Goal: Information Seeking & Learning: Check status

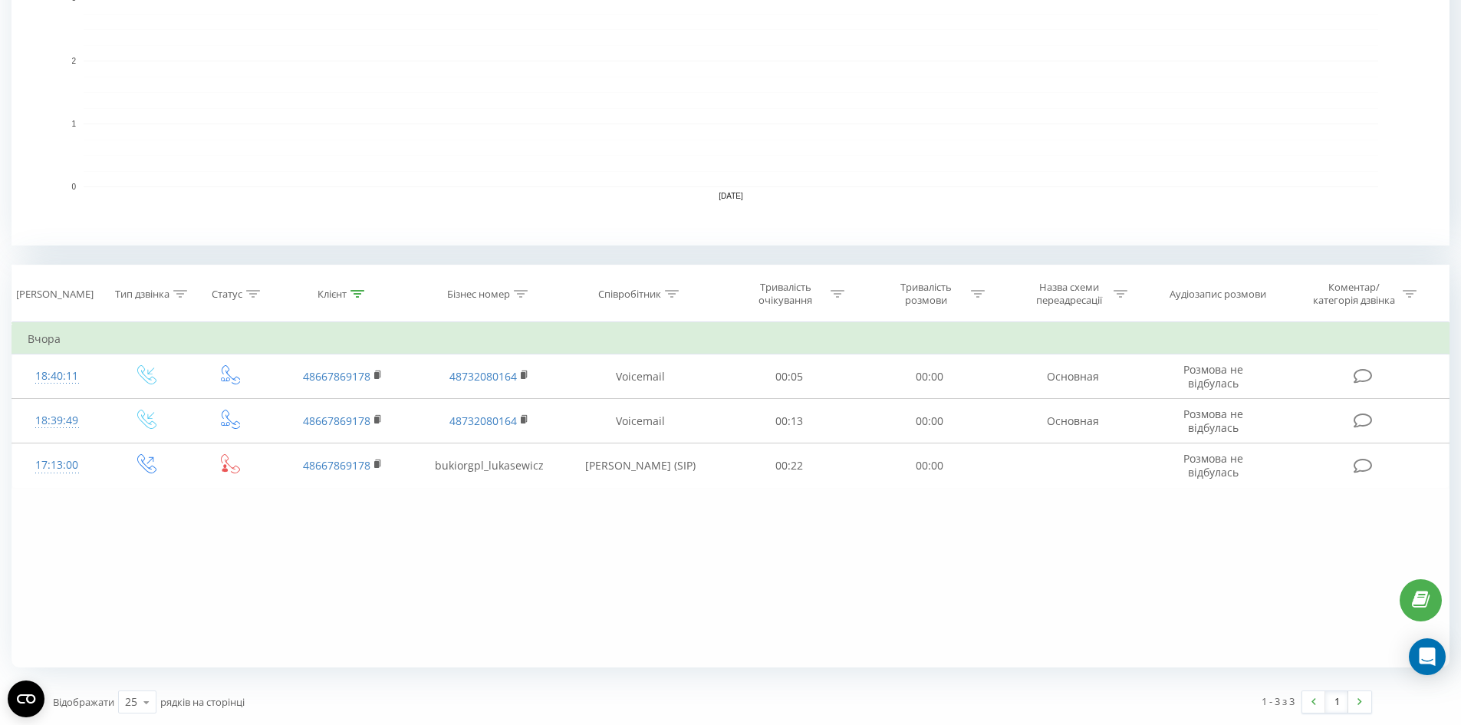
drag, startPoint x: 351, startPoint y: 297, endPoint x: 352, endPoint y: 353, distance: 56.0
click at [352, 298] on div at bounding box center [358, 294] width 14 height 13
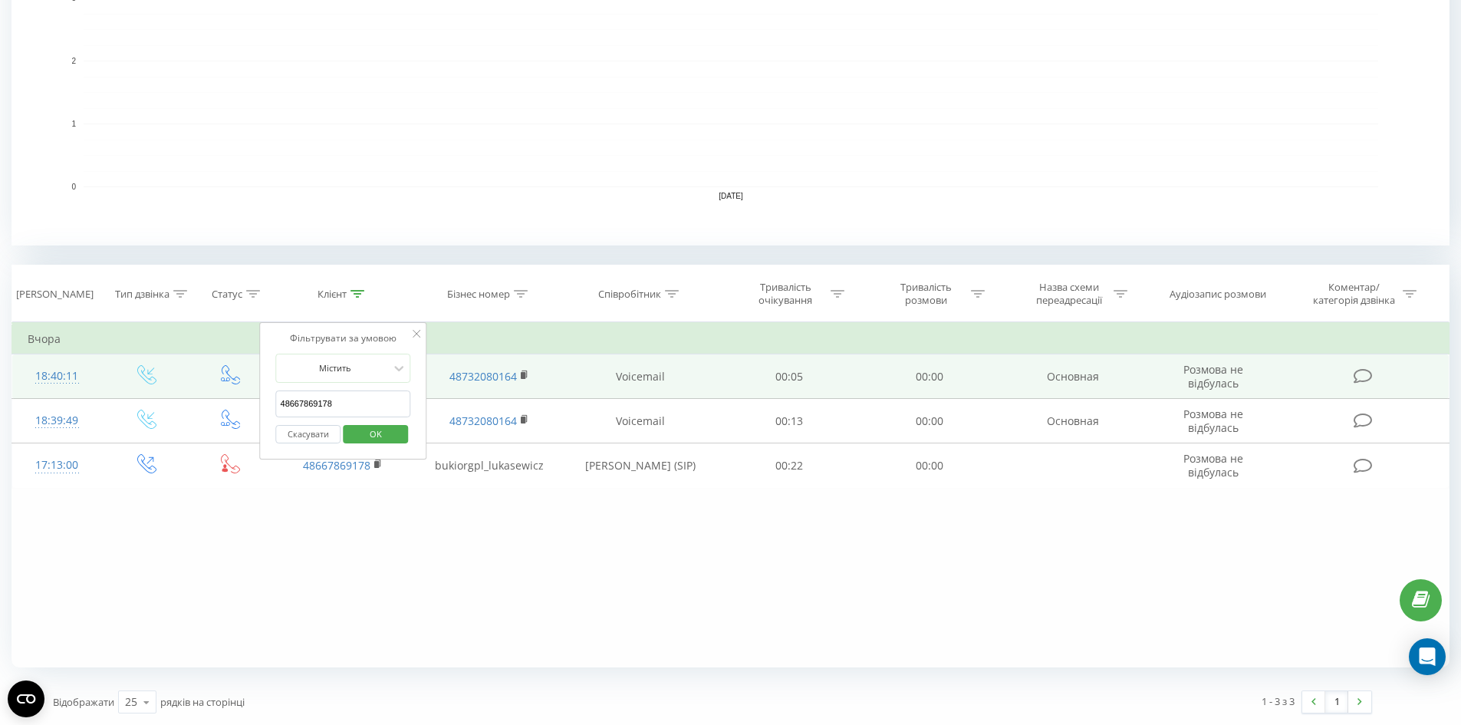
drag, startPoint x: 351, startPoint y: 400, endPoint x: 194, endPoint y: 396, distance: 157.3
click at [194, 396] on table "Фільтрувати за умовою Дорівнює Введіть значення Скасувати OK Фільтрувати за умо…" at bounding box center [731, 405] width 1438 height 166
paste input "[PHONE_NUMBER]"
type input "48601941387"
click button "OK" at bounding box center [375, 434] width 65 height 19
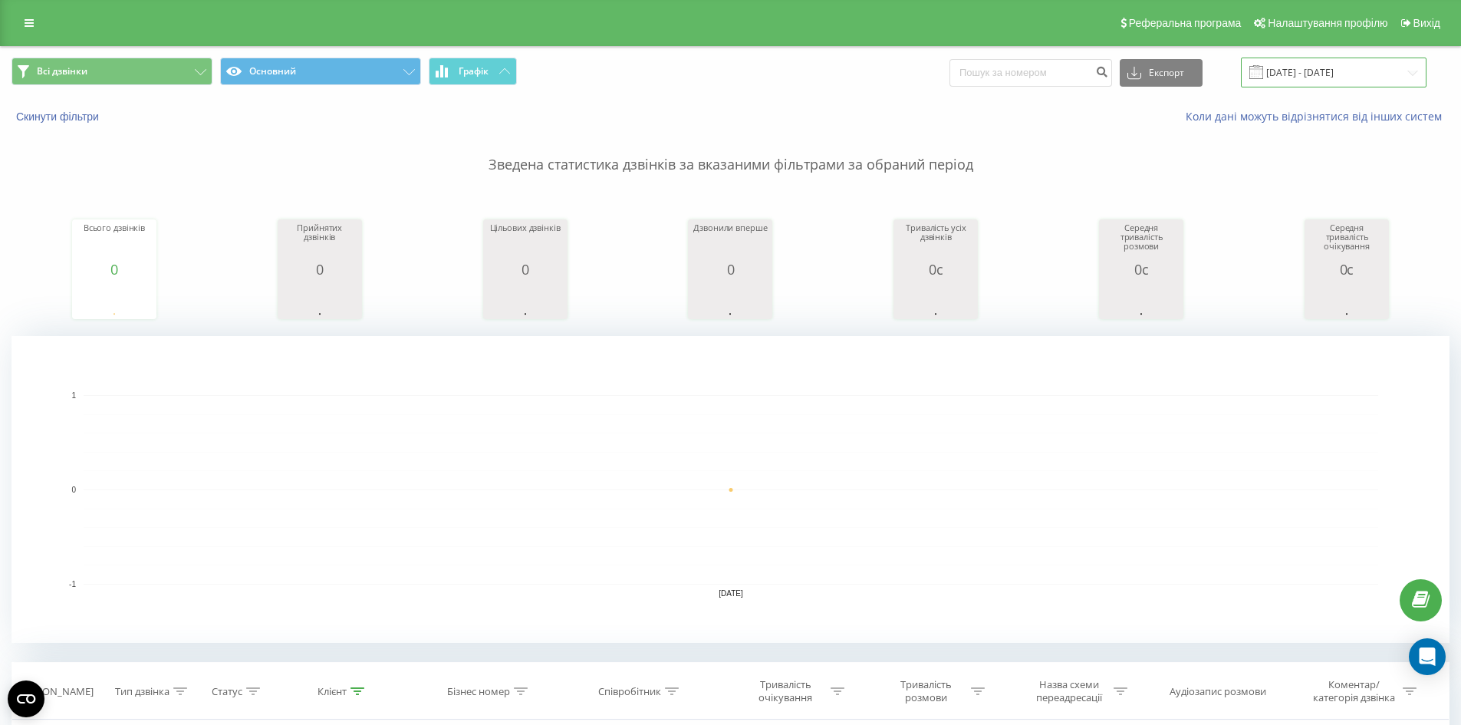
click at [1299, 73] on input "[DATE] - [DATE]" at bounding box center [1334, 73] width 186 height 30
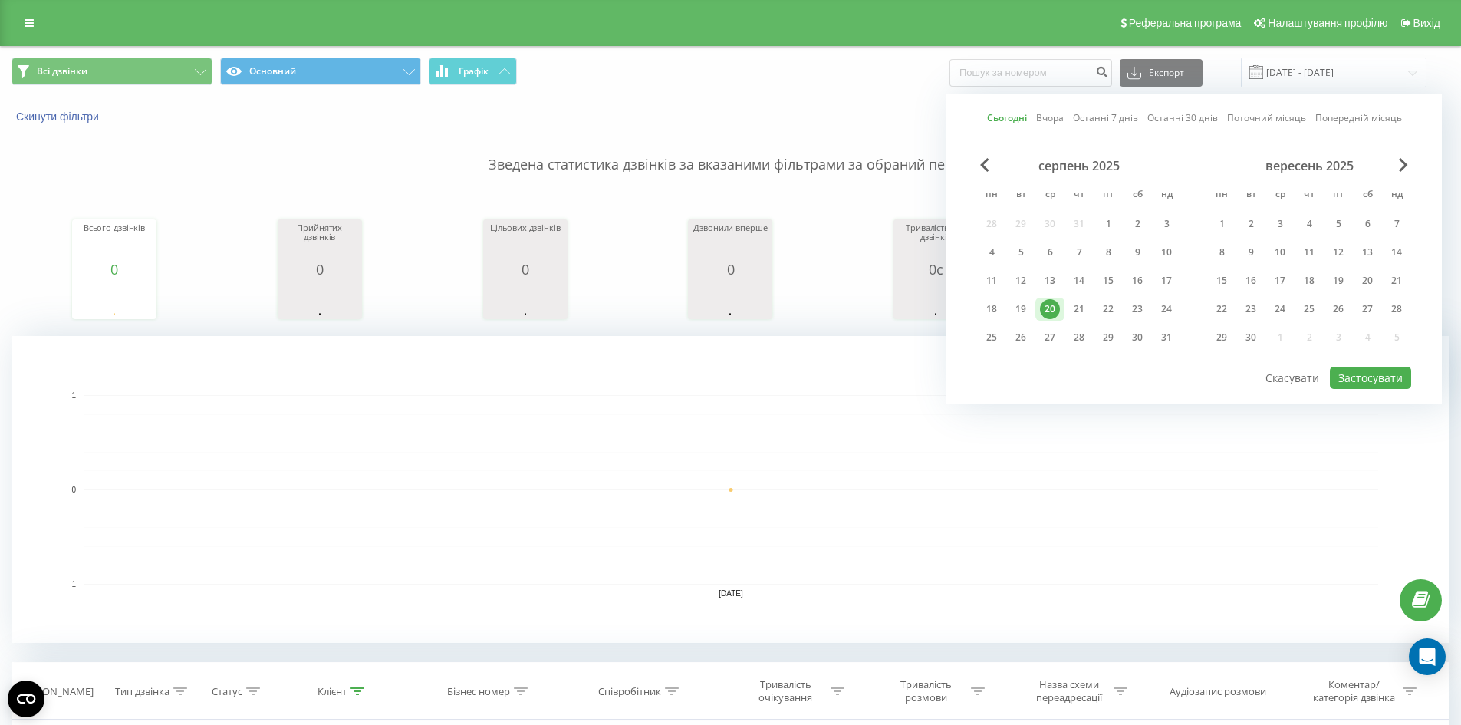
click at [1197, 120] on link "Останні 30 днів" at bounding box center [1182, 117] width 71 height 15
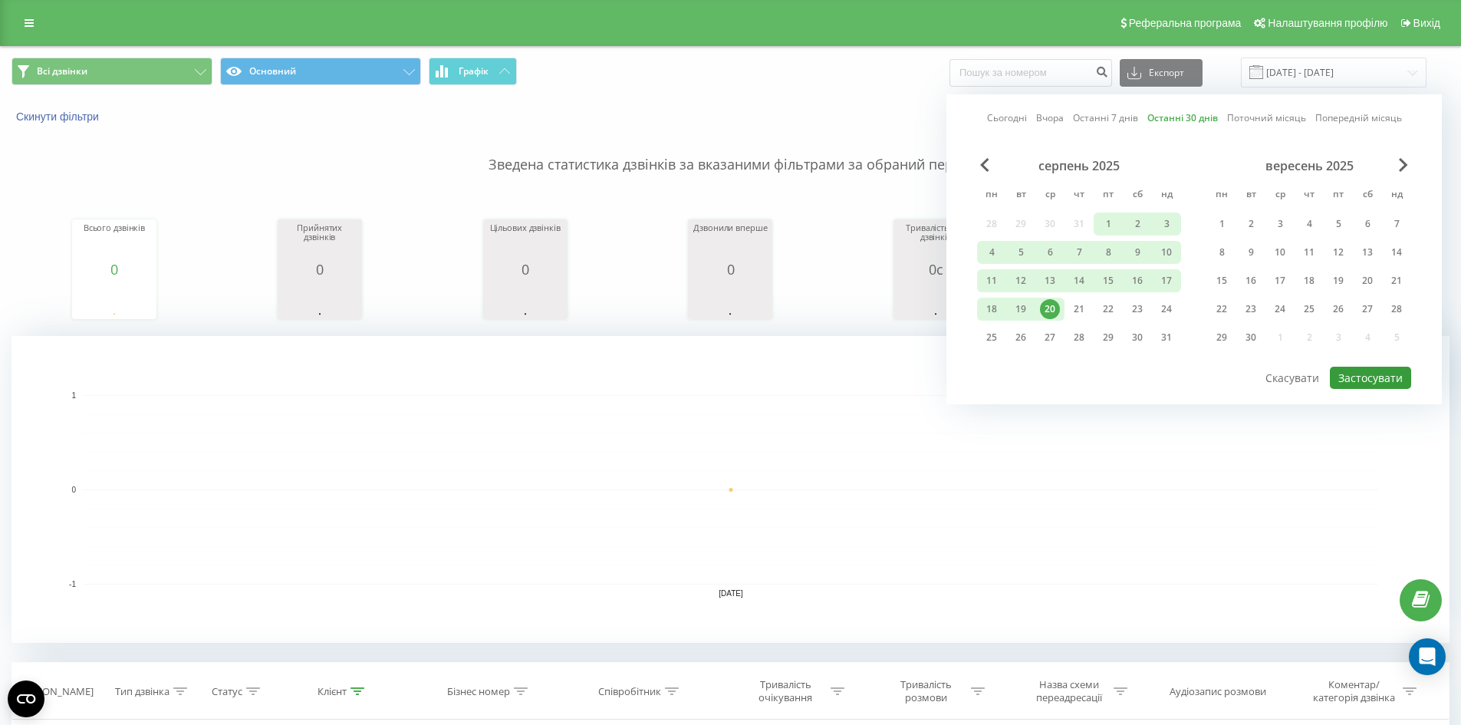
click at [1364, 380] on button "Застосувати" at bounding box center [1370, 378] width 81 height 22
type input "[DATE] - [DATE]"
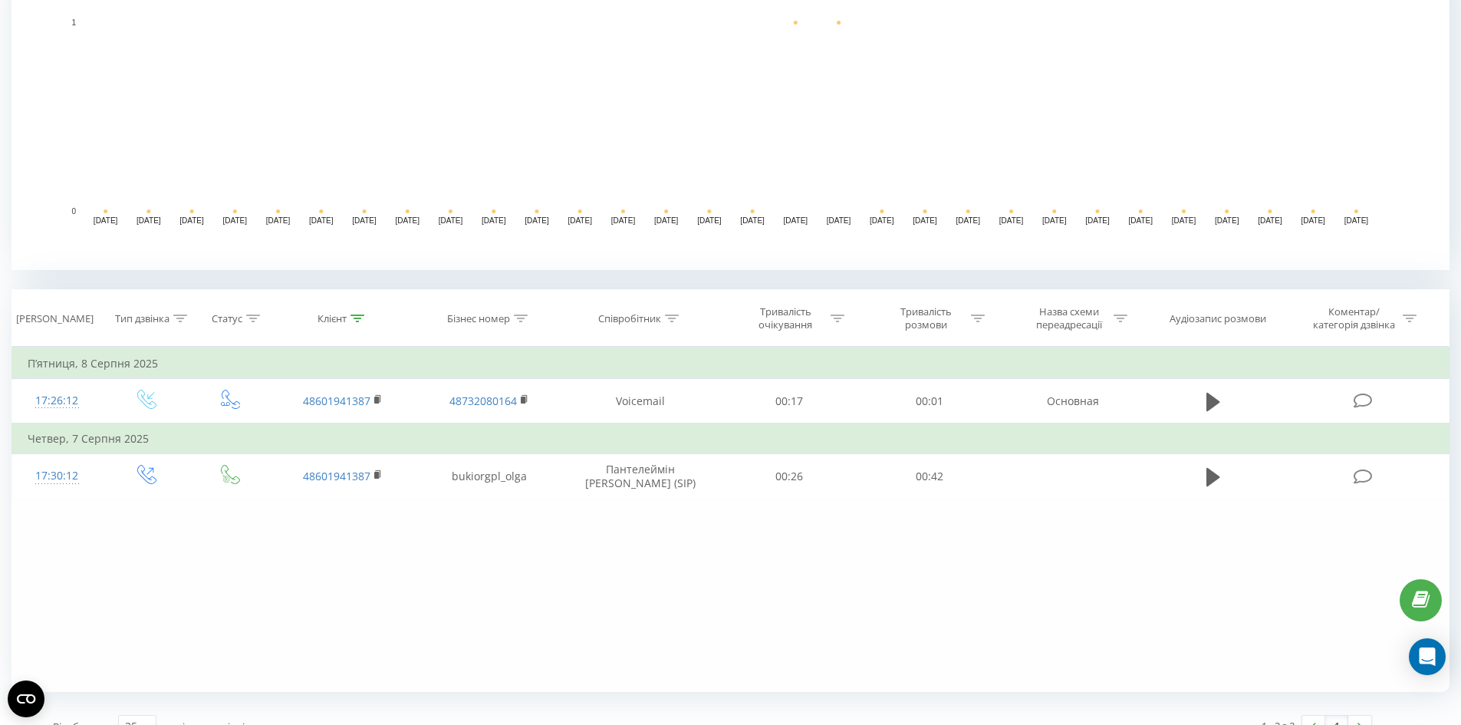
scroll to position [383, 0]
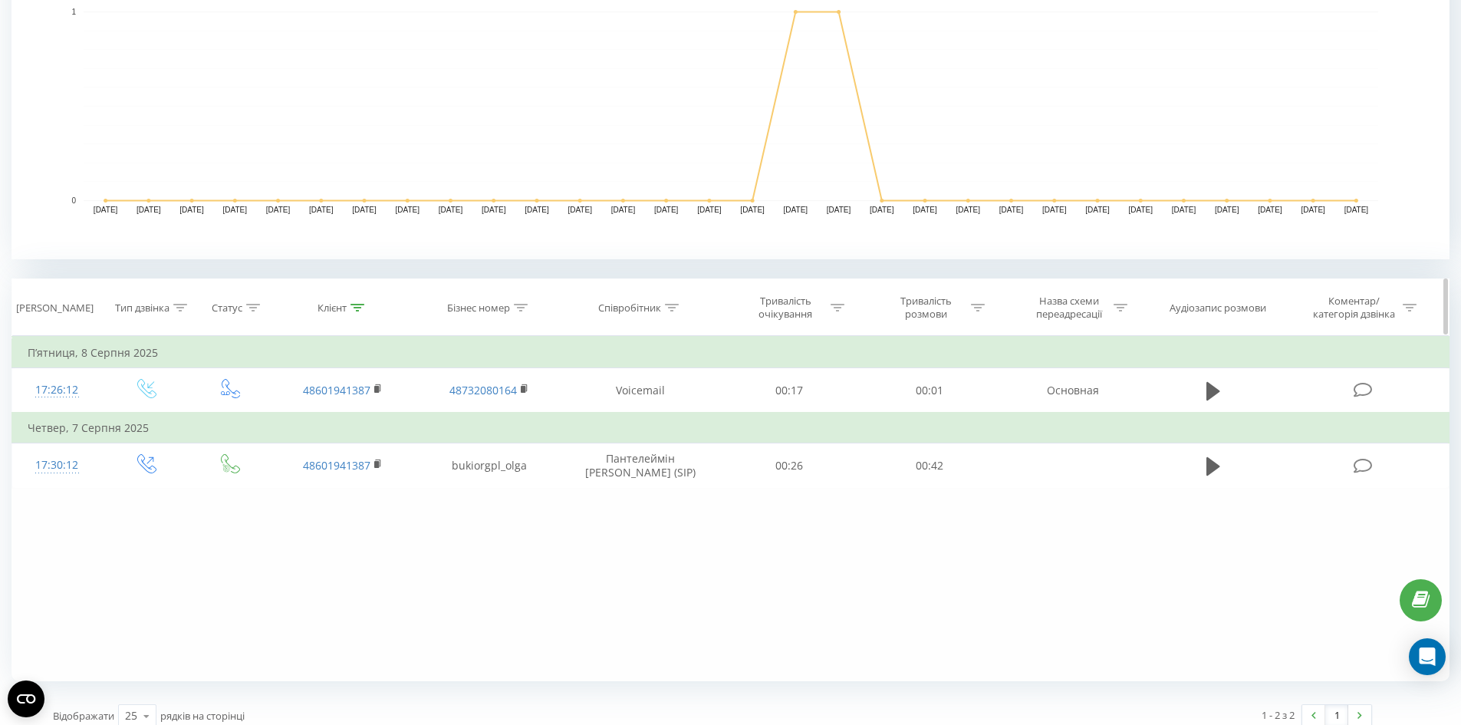
click at [364, 308] on icon at bounding box center [358, 308] width 14 height 8
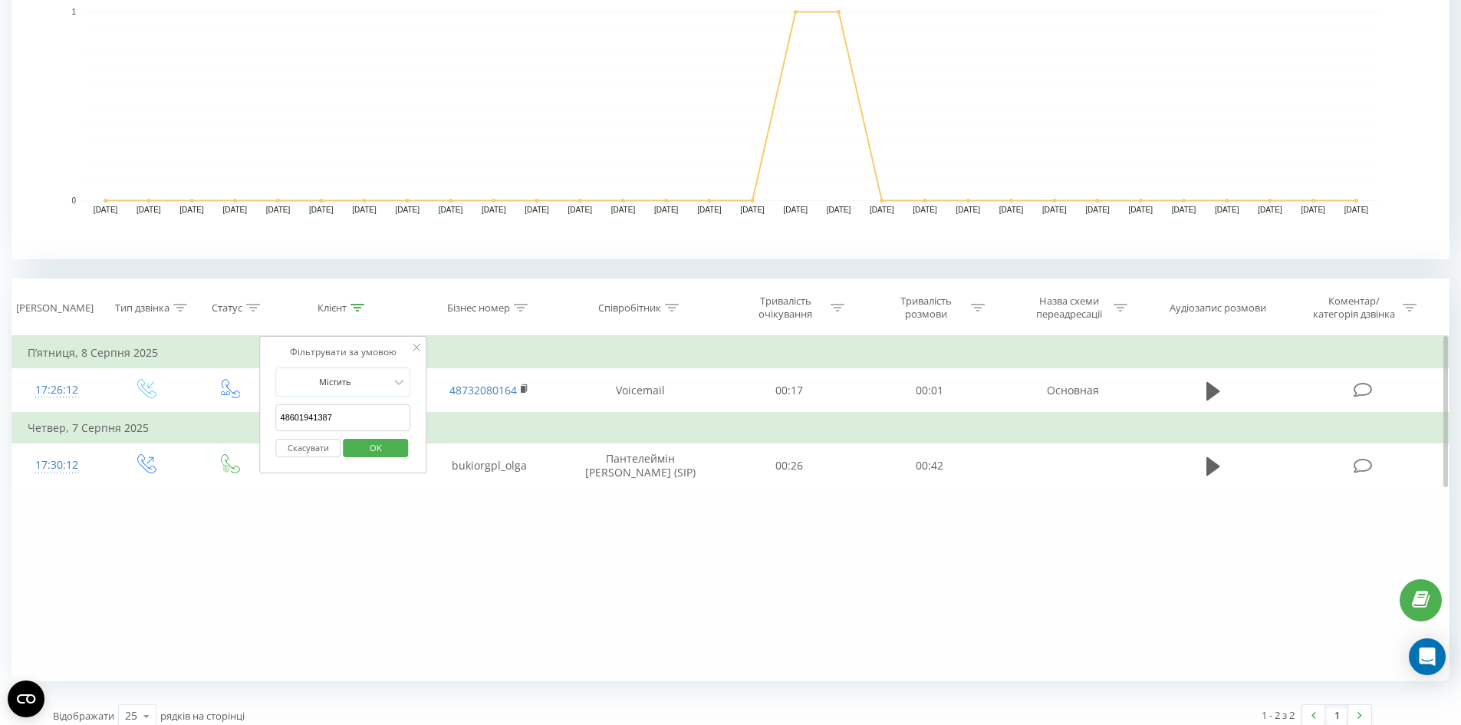
drag, startPoint x: 281, startPoint y: 416, endPoint x: 171, endPoint y: 416, distance: 110.4
click at [171, 416] on table "Фільтрувати за умовою Дорівнює Введіть значення Скасувати OK Фільтрувати за умо…" at bounding box center [731, 412] width 1438 height 153
paste input "[PHONE_NUMBER]"
type input "48881051081"
click button "OK" at bounding box center [375, 448] width 65 height 19
